Goal: Navigation & Orientation: Find specific page/section

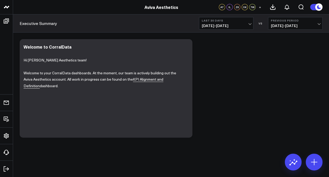
click at [261, 7] on span "+" at bounding box center [260, 7] width 2 height 4
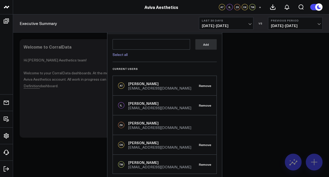
scroll to position [7, 0]
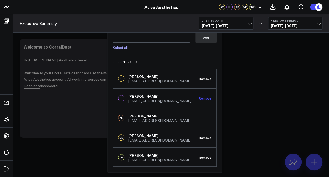
click at [202, 98] on button "Remove" at bounding box center [205, 98] width 12 height 4
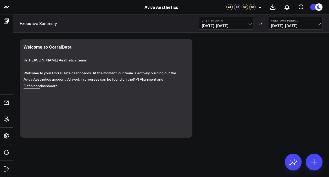
click at [258, 8] on button "+" at bounding box center [260, 7] width 6 height 6
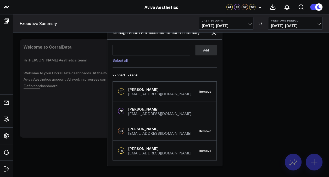
click at [265, 70] on div at bounding box center [164, 88] width 329 height 177
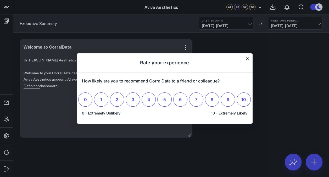
scroll to position [0, 0]
click at [247, 58] on icon "Close" at bounding box center [247, 58] width 2 height 2
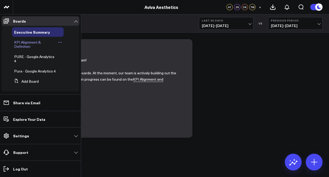
click at [24, 44] on span "KPI Alignment & Definition" at bounding box center [27, 44] width 27 height 9
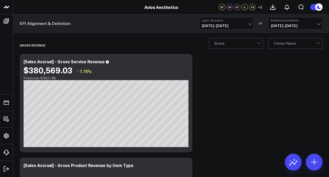
click at [299, 42] on div at bounding box center [295, 43] width 43 height 10
